Goal: Check status: Check status

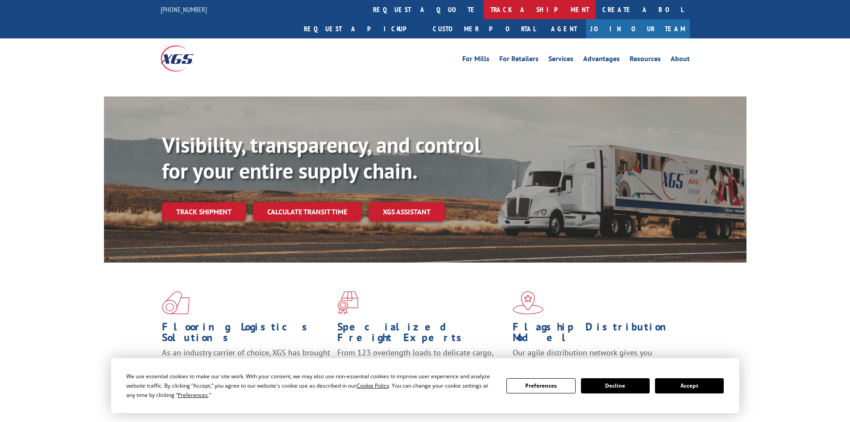
click at [484, 7] on link "track a shipment" at bounding box center [540, 9] width 112 height 19
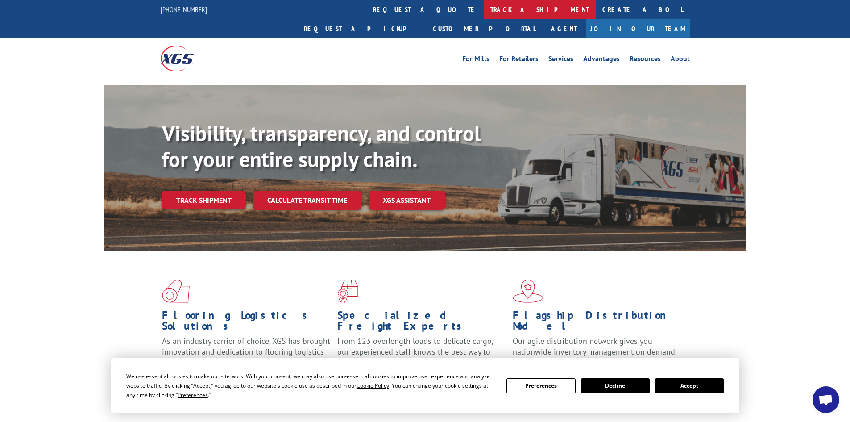
click at [484, 6] on link "track a shipment" at bounding box center [540, 9] width 112 height 19
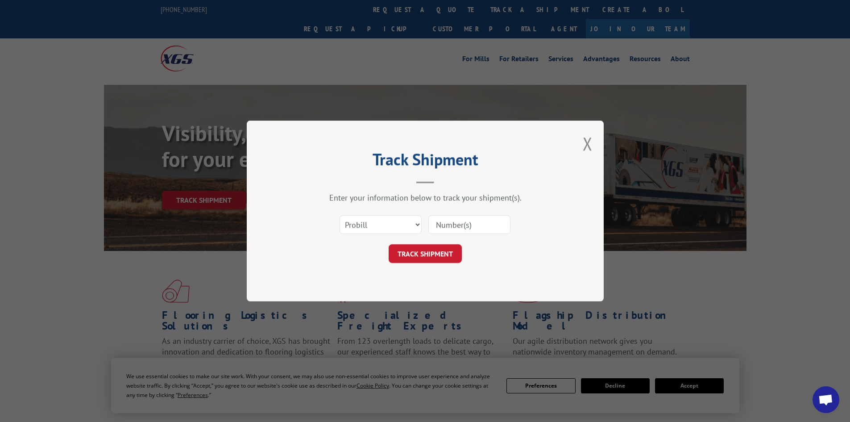
click at [453, 220] on input at bounding box center [469, 224] width 82 height 19
paste input "5179970"
type input "5179970"
click at [441, 250] on button "TRACK SHIPMENT" at bounding box center [425, 253] width 73 height 19
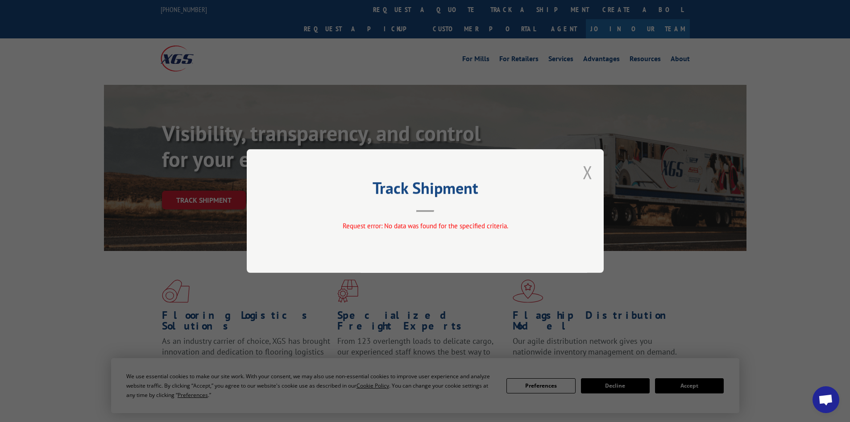
click at [586, 166] on button "Close modal" at bounding box center [588, 172] width 10 height 24
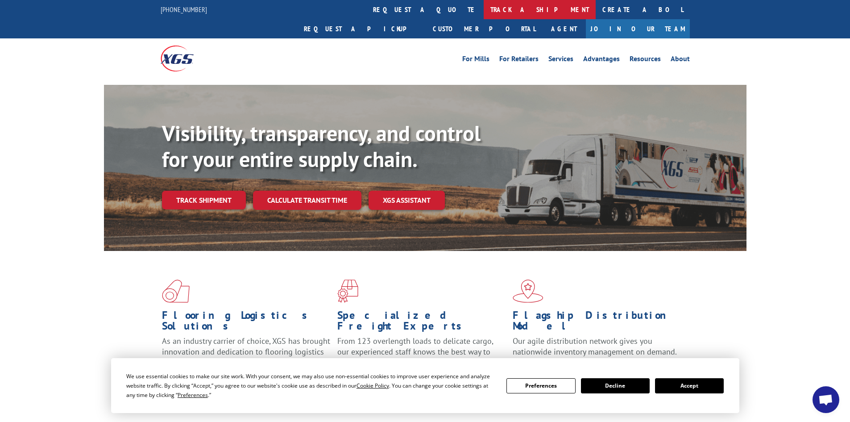
click at [484, 8] on link "track a shipment" at bounding box center [540, 9] width 112 height 19
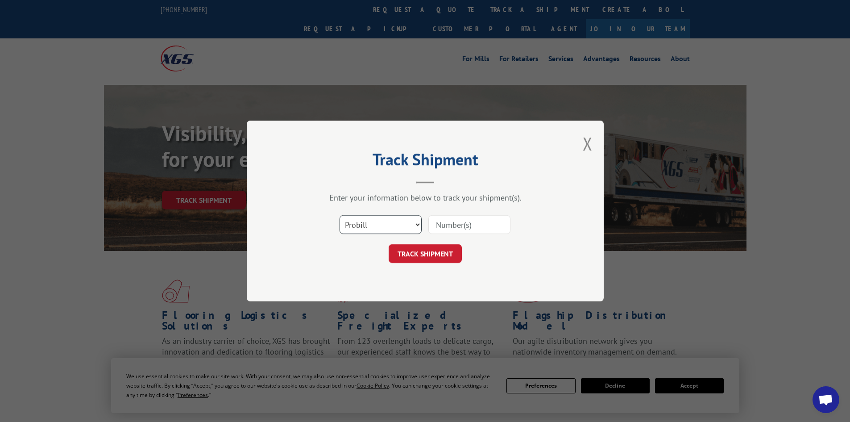
click at [414, 222] on select "Select category... Probill BOL PO" at bounding box center [381, 224] width 82 height 19
click at [340, 215] on select "Select category... Probill BOL PO" at bounding box center [381, 224] width 82 height 19
click at [459, 223] on input at bounding box center [469, 224] width 82 height 19
paste input "5179970"
type input "5179970"
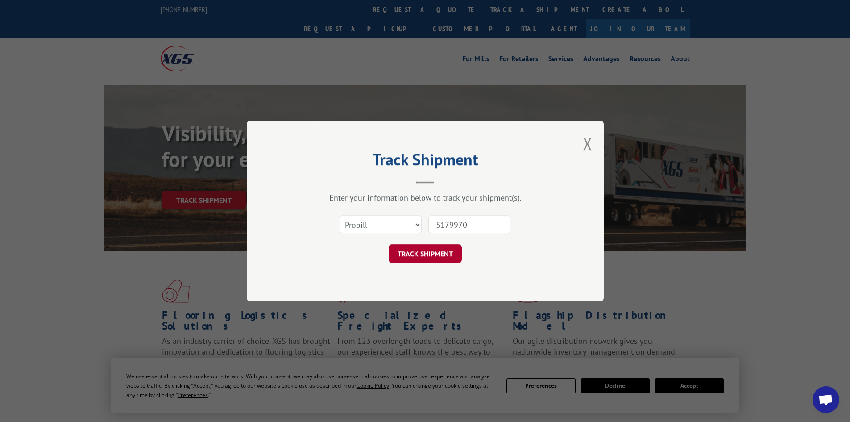
click at [441, 252] on button "TRACK SHIPMENT" at bounding box center [425, 253] width 73 height 19
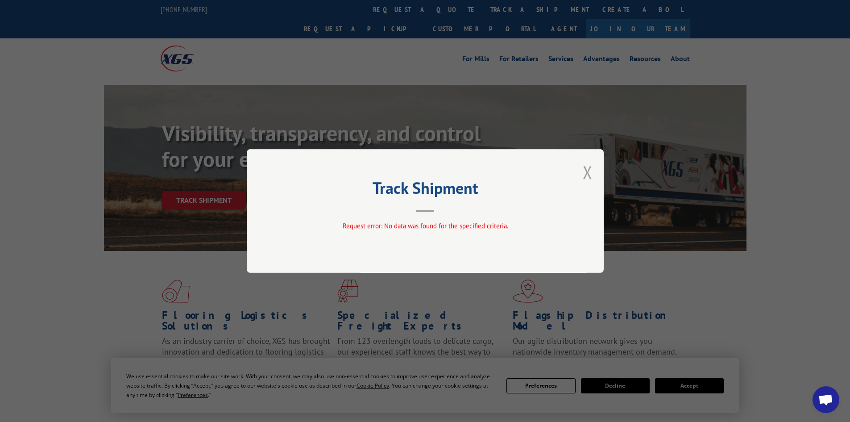
click at [585, 169] on button "Close modal" at bounding box center [588, 172] width 10 height 24
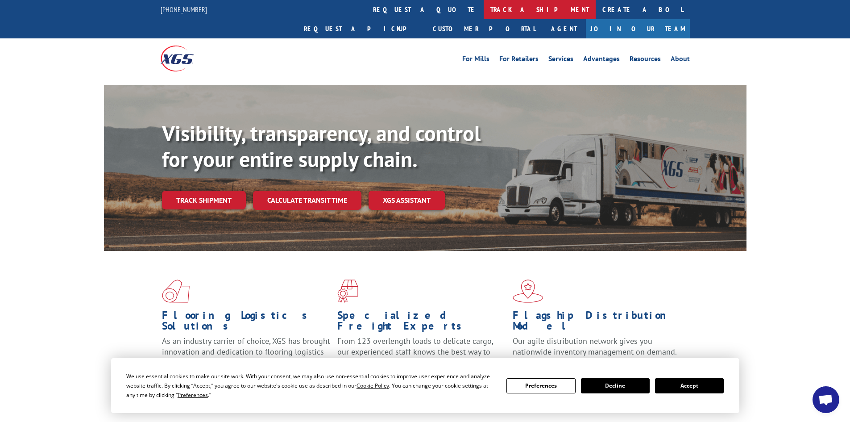
click at [484, 11] on link "track a shipment" at bounding box center [540, 9] width 112 height 19
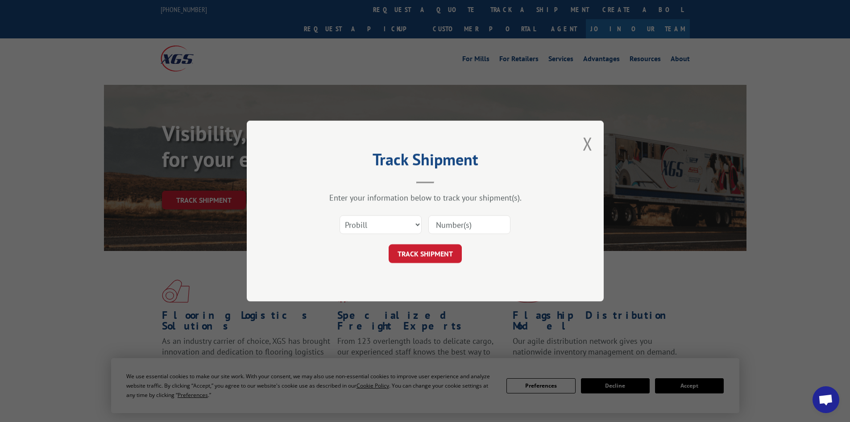
click at [457, 226] on input at bounding box center [469, 224] width 82 height 19
paste input "17516615"
type input "17516615"
click at [438, 251] on button "TRACK SHIPMENT" at bounding box center [425, 253] width 73 height 19
